Goal: Book appointment/travel/reservation

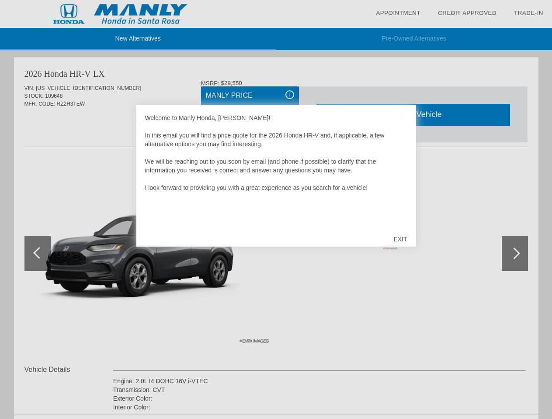
click at [398, 13] on link "Appointment" at bounding box center [398, 13] width 45 height 7
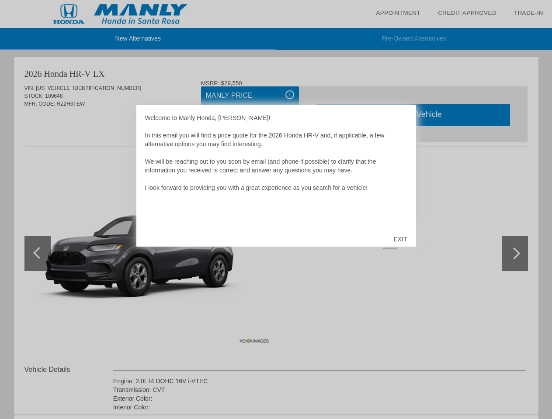
click at [400, 239] on div "EXIT" at bounding box center [399, 239] width 31 height 26
